Goal: Information Seeking & Learning: Learn about a topic

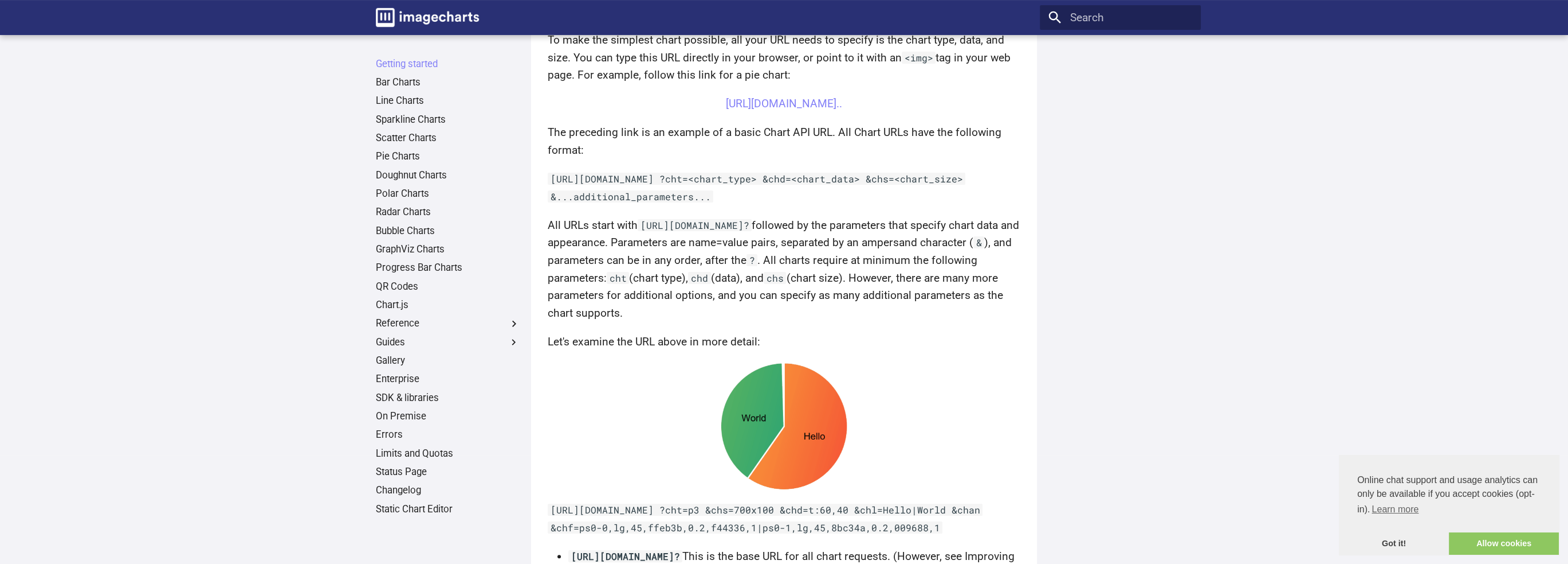
scroll to position [424, 0]
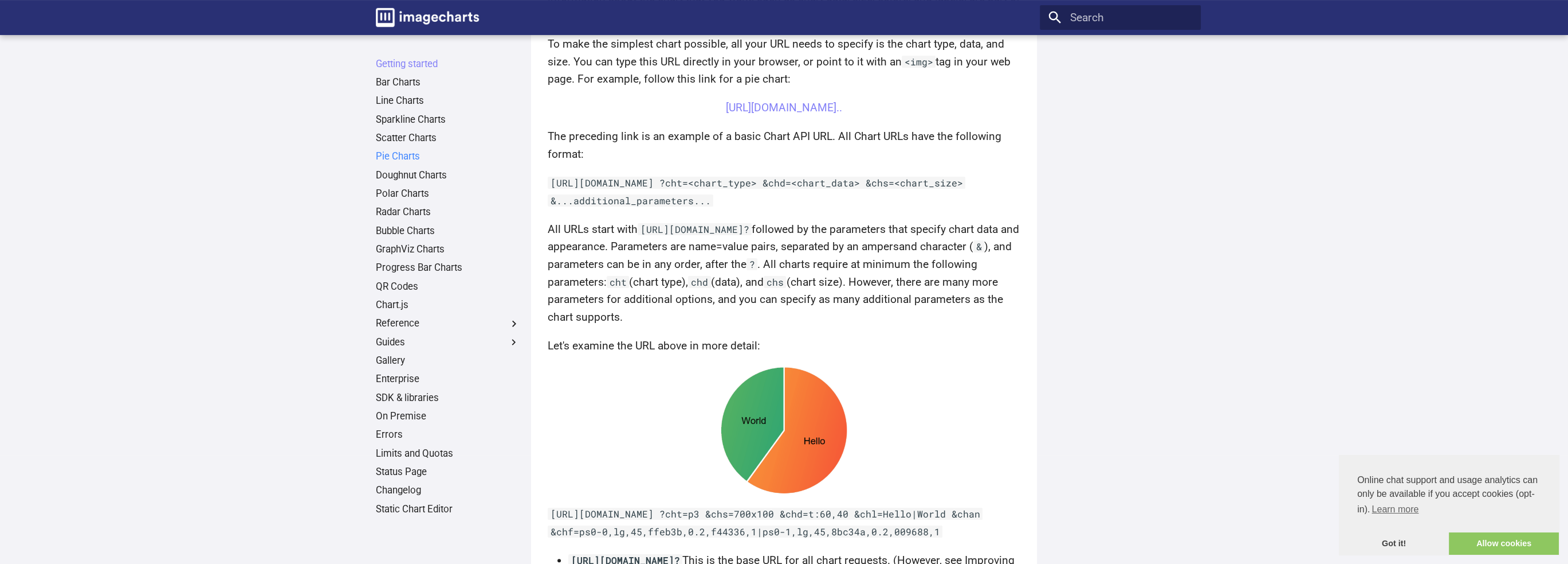
click at [413, 153] on link "Pie Charts" at bounding box center [449, 156] width 145 height 12
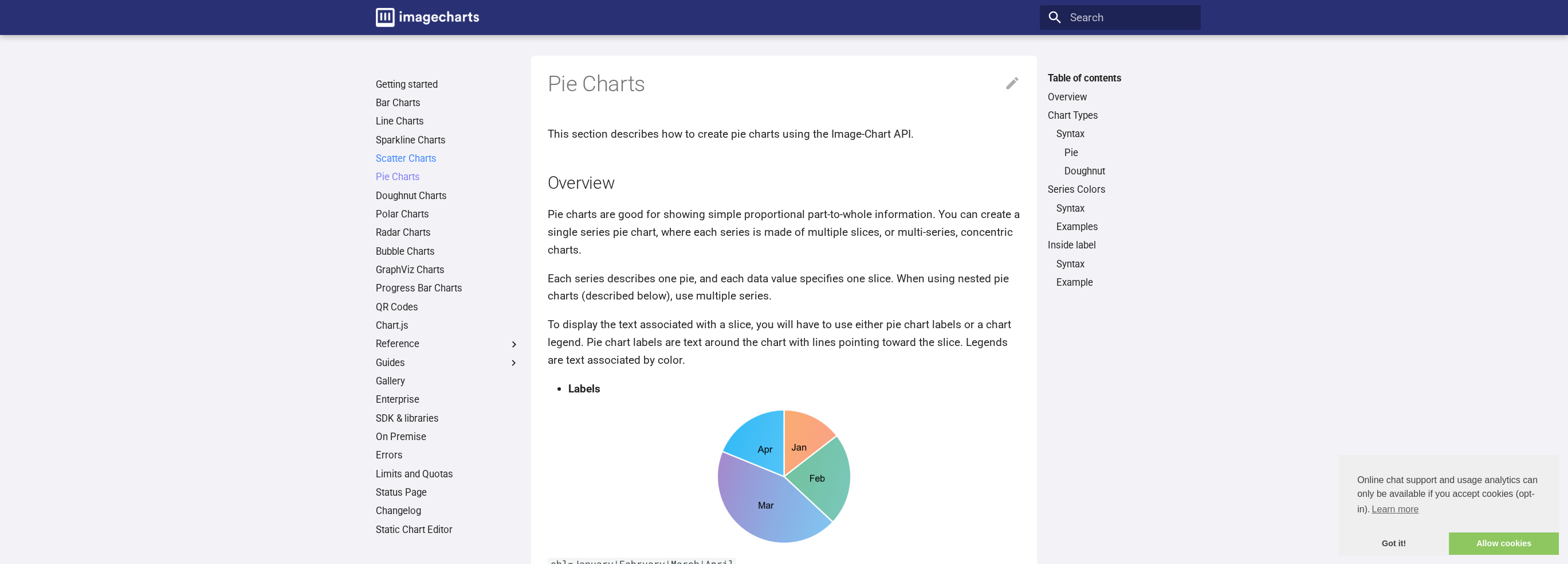
click at [413, 153] on link "Scatter Charts" at bounding box center [449, 159] width 145 height 12
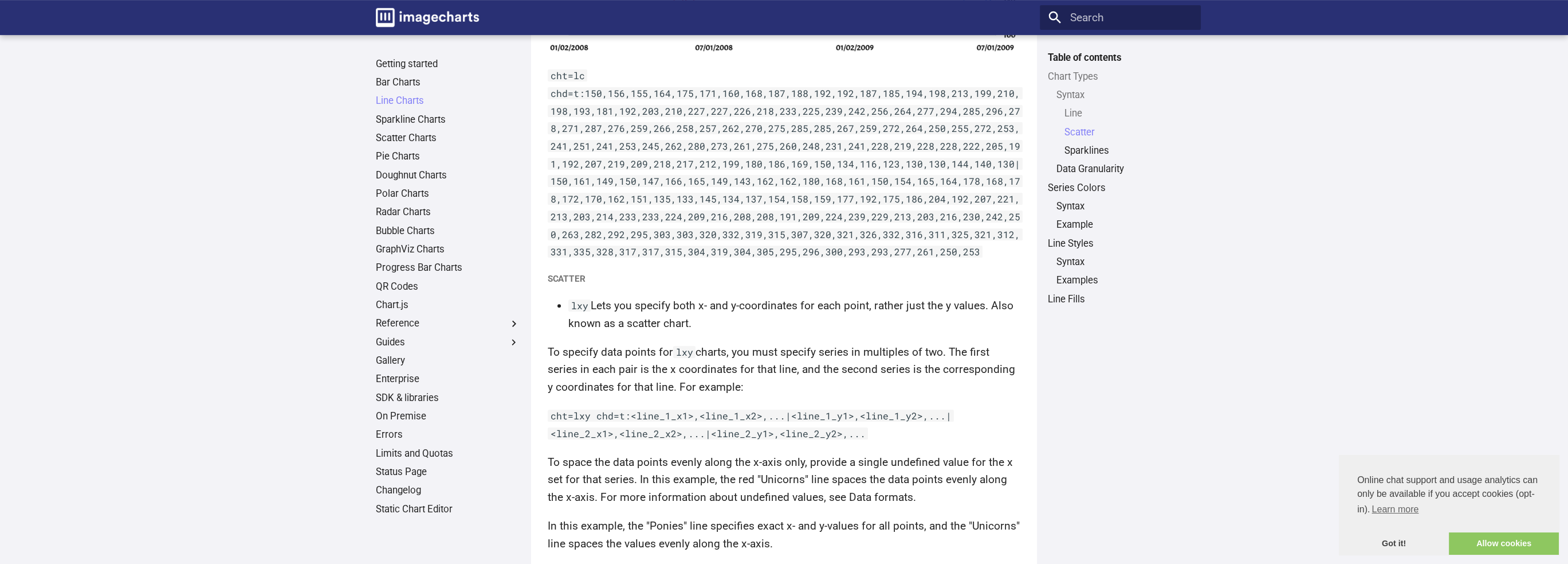
scroll to position [982, 0]
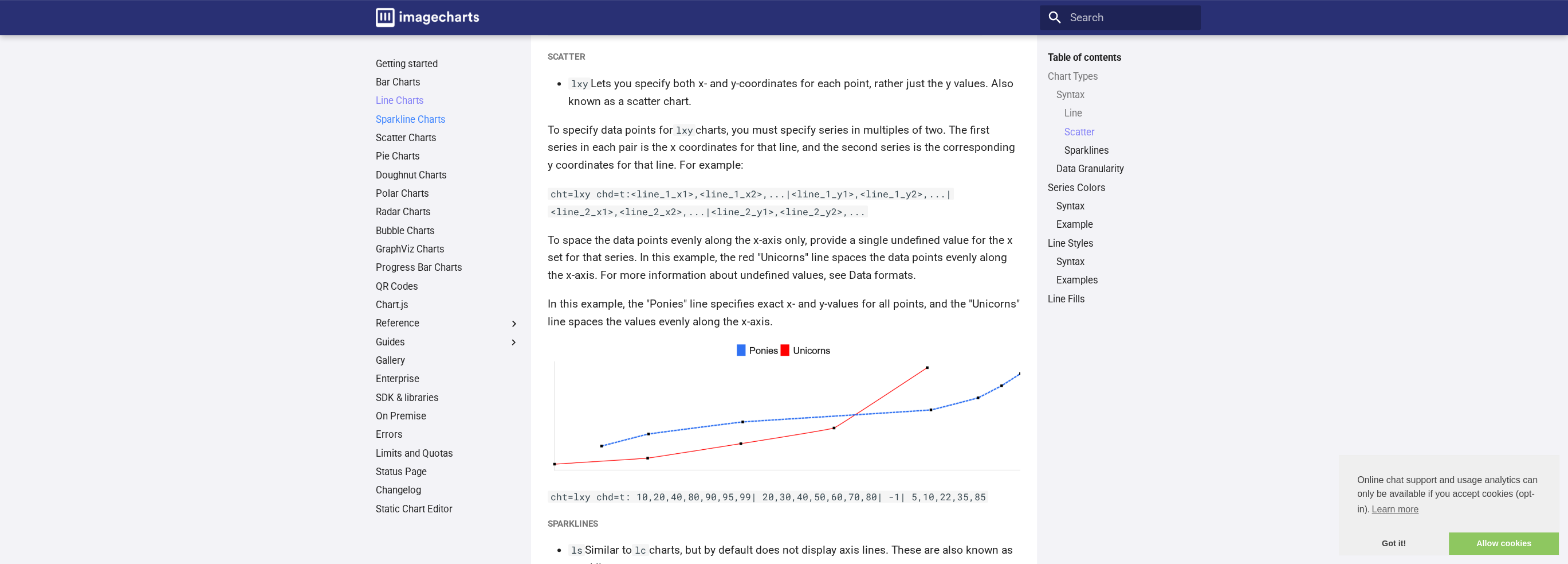
click at [416, 119] on link "Sparkline Charts" at bounding box center [449, 119] width 145 height 12
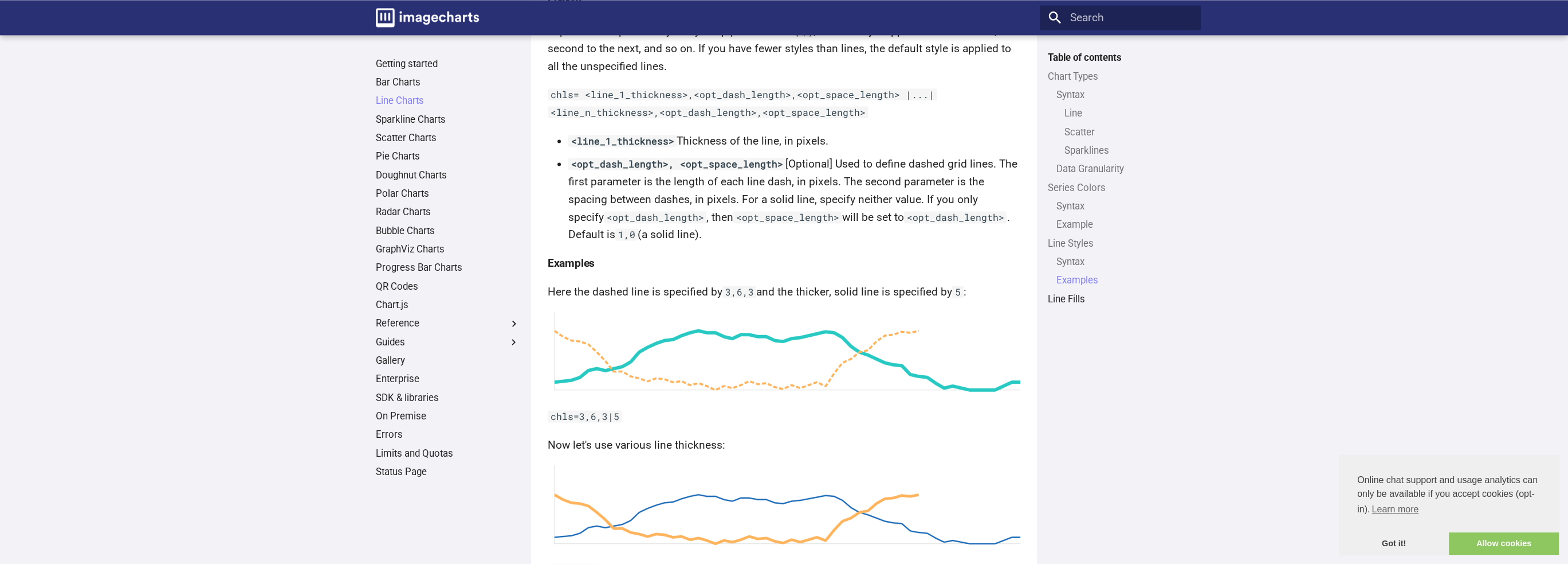
scroll to position [2733, 0]
